Goal: Information Seeking & Learning: Learn about a topic

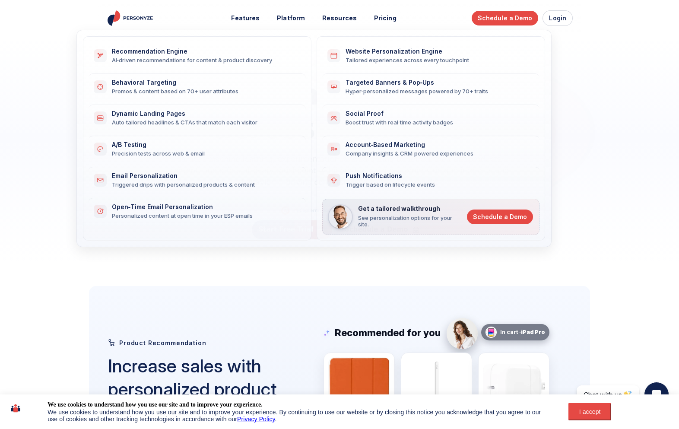
click at [453, 62] on div "Tailored experiences across every touchpoint" at bounding box center [438, 60] width 184 height 8
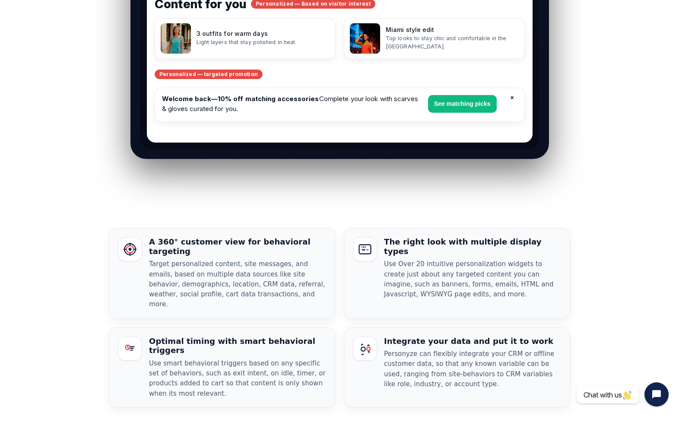
scroll to position [600, 0]
